Goal: Task Accomplishment & Management: Complete application form

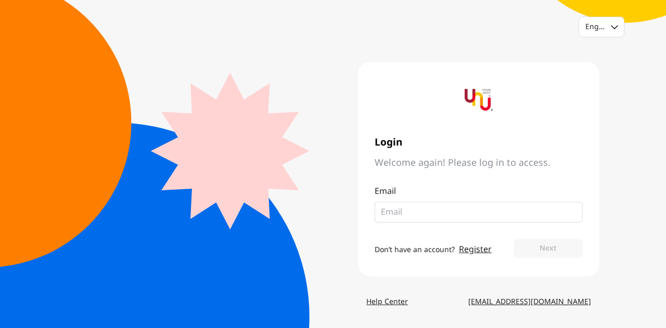
click at [429, 214] on input "email" at bounding box center [474, 212] width 187 height 12
click at [630, 218] on div "English Login Welcome again! Please log in to access. Email Don’t have an accou…" at bounding box center [333, 164] width 666 height 328
click at [497, 200] on div "Email" at bounding box center [479, 203] width 208 height 37
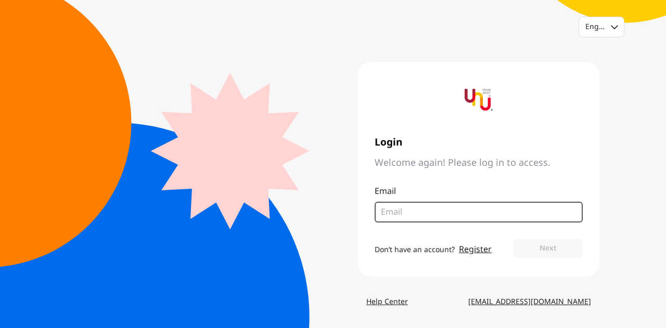
click at [499, 210] on input "email" at bounding box center [474, 212] width 187 height 12
type input "[EMAIL_ADDRESS][DOMAIN_NAME]"
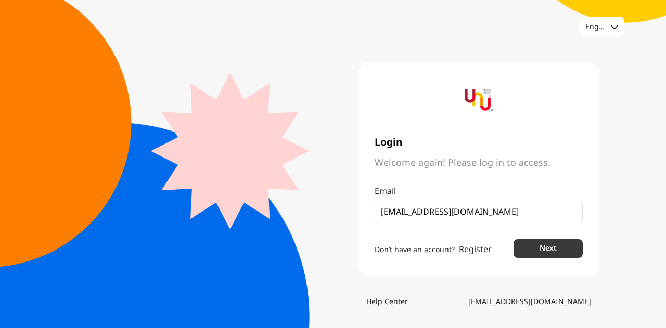
click at [552, 248] on button "Next" at bounding box center [548, 248] width 69 height 19
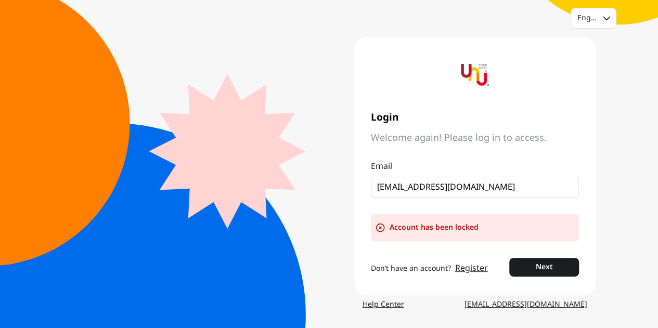
scroll to position [11, 0]
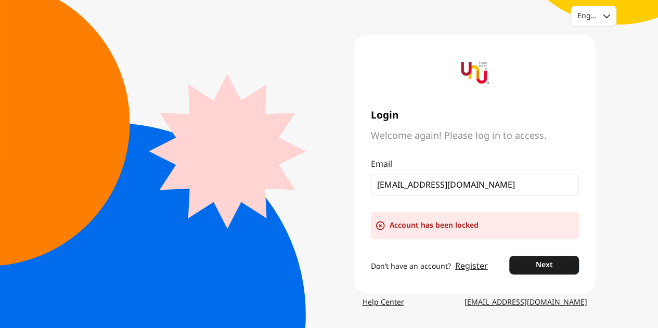
click at [472, 271] on link "Register" at bounding box center [471, 266] width 33 height 12
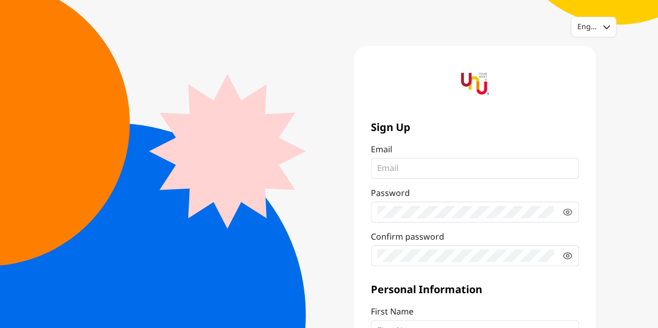
type input "[EMAIL_ADDRESS][DOMAIN_NAME]"
click at [565, 210] on icon at bounding box center [567, 212] width 8 height 6
click at [220, 234] on main "Sign Up Email [EMAIL_ADDRESS][DOMAIN_NAME] Password Confirm password Personal I…" at bounding box center [329, 263] width 533 height 435
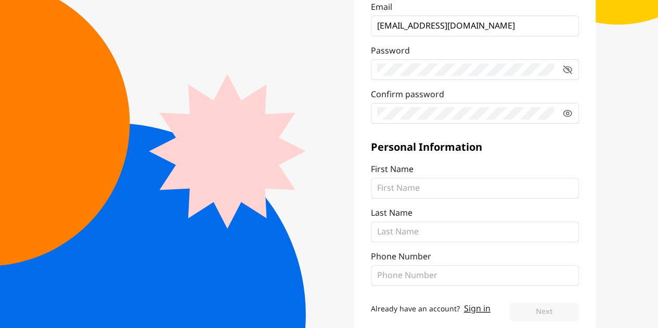
scroll to position [169, 0]
